Goal: Task Accomplishment & Management: Use online tool/utility

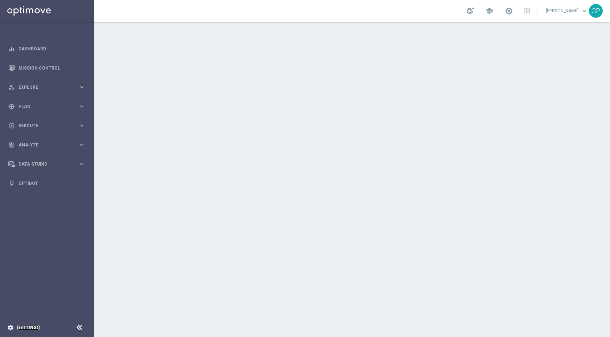
click at [25, 327] on link "Settings" at bounding box center [28, 328] width 22 height 4
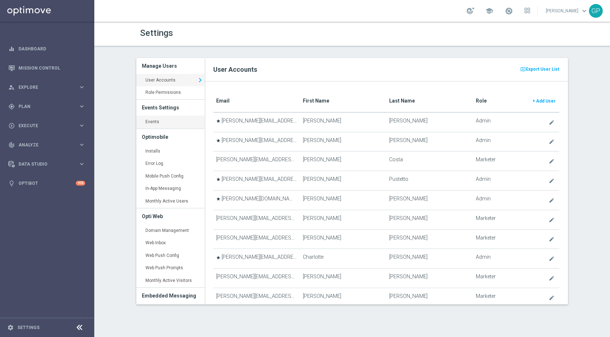
click at [159, 123] on link "Events keyboard_arrow_right" at bounding box center [170, 122] width 68 height 13
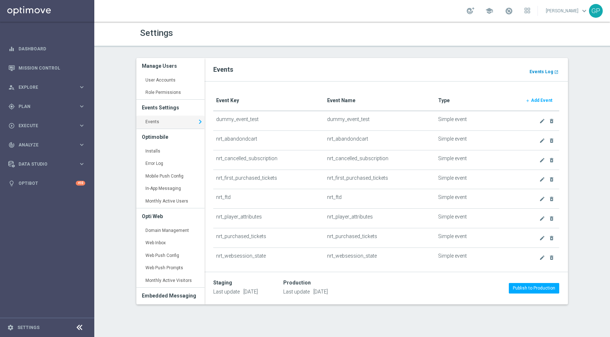
click at [542, 73] on b "Events Log" at bounding box center [542, 71] width 24 height 5
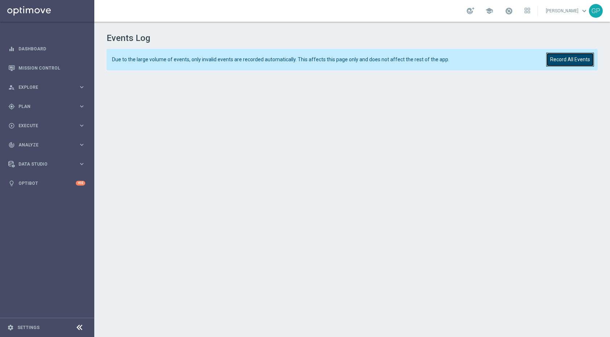
click at [551, 61] on button "Record All Events" at bounding box center [570, 60] width 48 height 14
